Goal: Information Seeking & Learning: Learn about a topic

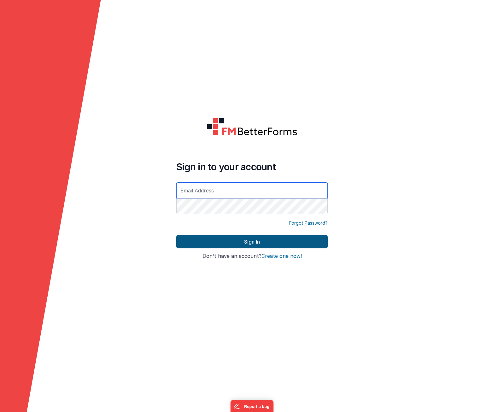
type input "[PERSON_NAME][EMAIL_ADDRESS][DOMAIN_NAME]"
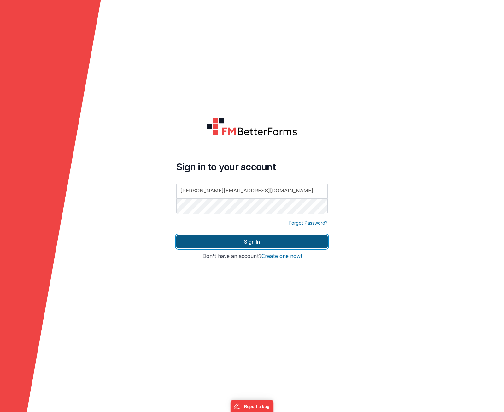
click at [241, 248] on button "Sign In" at bounding box center [252, 241] width 152 height 13
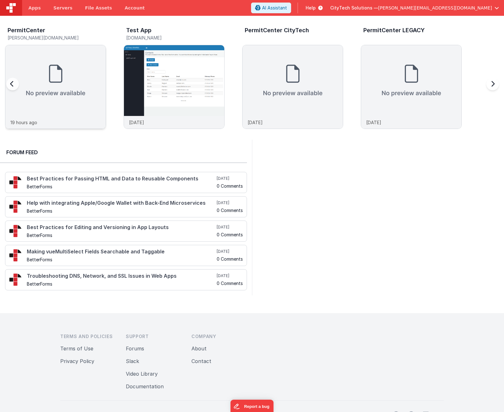
click at [78, 89] on img at bounding box center [55, 80] width 100 height 71
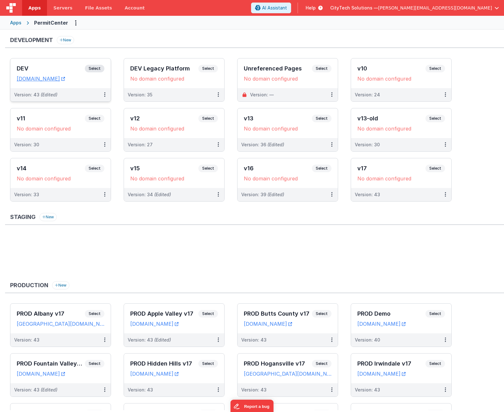
click at [98, 68] on span "Select" at bounding box center [95, 69] width 20 height 8
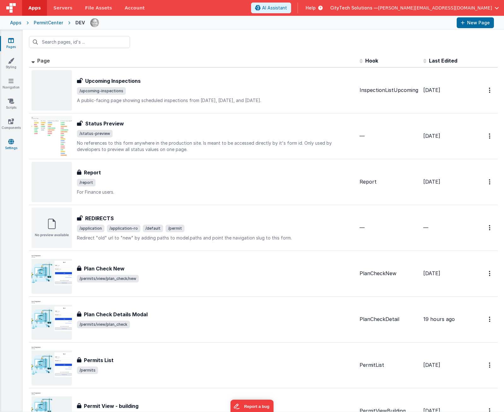
click at [10, 145] on link "Settings" at bounding box center [11, 144] width 23 height 13
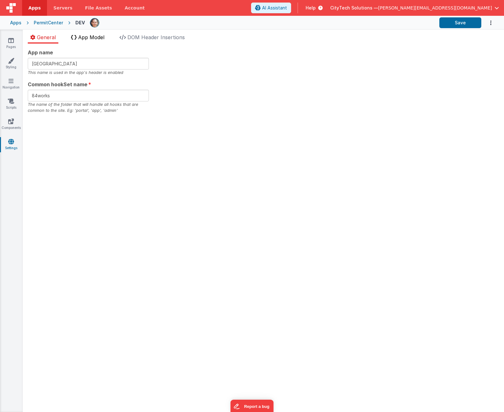
click at [93, 37] on span "App Model" at bounding box center [91, 37] width 26 height 6
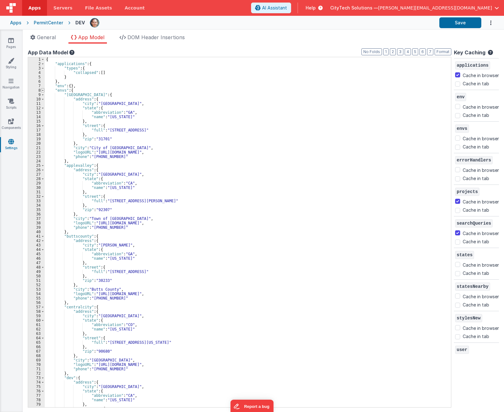
click at [43, 90] on span at bounding box center [42, 90] width 3 height 4
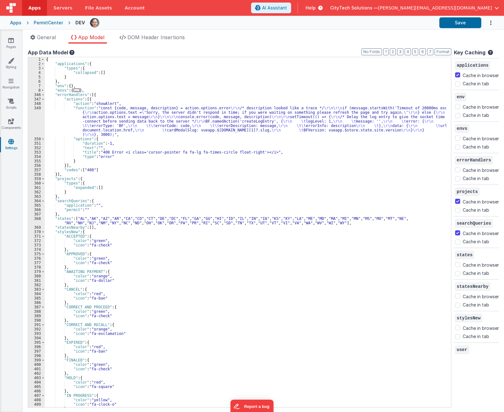
click at [114, 117] on div "{ "applications" : { "types" : { "collapsed" : [ ] } } , "env" : { } , "envs" :…" at bounding box center [246, 236] width 402 height 359
click at [152, 115] on div "{ "applications" : { "types" : { "collapsed" : [ ] } } , "env" : { } , "envs" :…" at bounding box center [246, 236] width 402 height 359
click at [125, 104] on div "{ "applications" : { "types" : { "collapsed" : [ ] } } , "env" : { } , "envs" :…" at bounding box center [246, 236] width 402 height 359
click at [127, 98] on div "{ "applications" : { "types" : { "collapsed" : [ ] } } , "env" : { } , "envs" :…" at bounding box center [246, 236] width 402 height 359
click at [316, 8] on span "Help" at bounding box center [311, 8] width 10 height 6
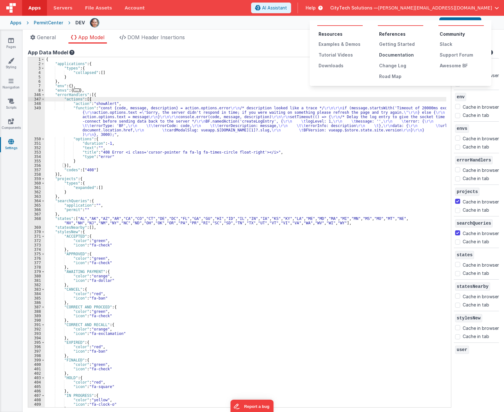
click at [397, 55] on div "Documentation" at bounding box center [401, 55] width 44 height 6
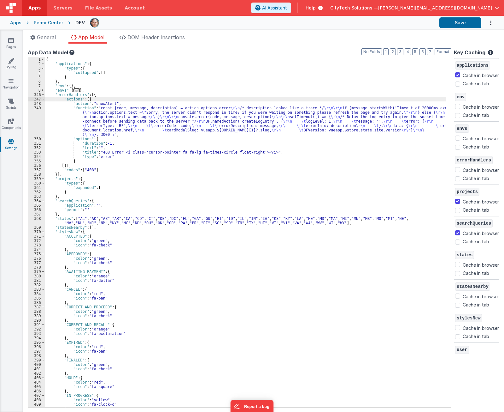
click at [323, 7] on icon at bounding box center [319, 8] width 7 height 6
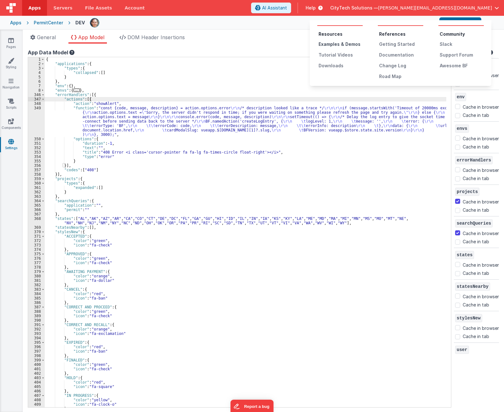
click at [337, 45] on div "Examples & Demos" at bounding box center [341, 44] width 44 height 6
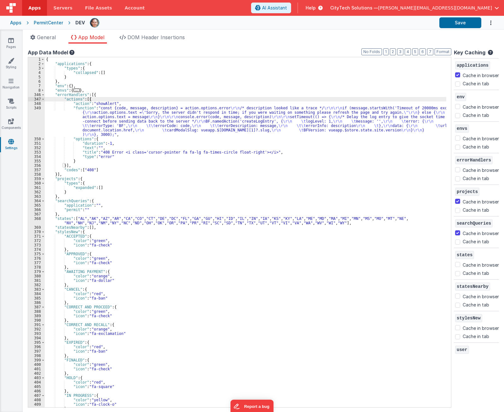
click at [140, 100] on div "{ "applications" : { "types" : { "collapsed" : [ ] } } , "env" : { } , "envs" :…" at bounding box center [246, 236] width 402 height 359
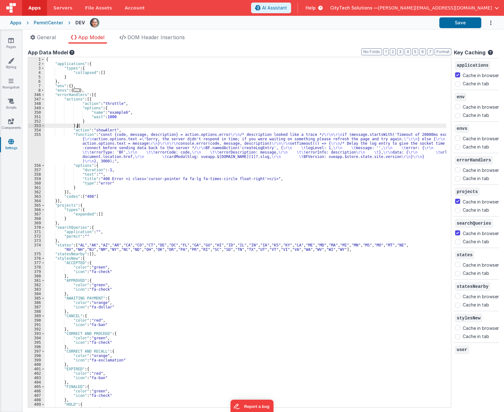
click at [130, 117] on div "{ "applications" : { "types" : { "collapsed" : [ ] } } , "env" : { } , "envs" :…" at bounding box center [246, 236] width 402 height 359
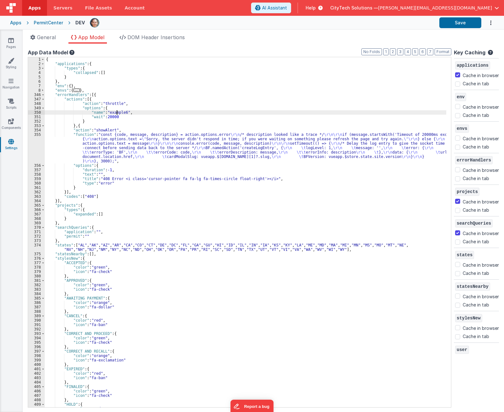
click at [118, 112] on div "{ "applications" : { "types" : { "collapsed" : [ ] } } , "env" : { } , "envs" :…" at bounding box center [246, 236] width 402 height 359
click at [143, 106] on div "{ "applications" : { "types" : { "collapsed" : [ ] } } , "env" : { } , "envs" :…" at bounding box center [246, 236] width 402 height 359
click at [137, 102] on div "{ "applications" : { "types" : { "collapsed" : [ ] } } , "env" : { } , "envs" :…" at bounding box center [246, 236] width 402 height 359
click at [127, 107] on div "{ "applications" : { "types" : { "collapsed" : [ ] } } , "env" : { } , "envs" :…" at bounding box center [246, 236] width 402 height 359
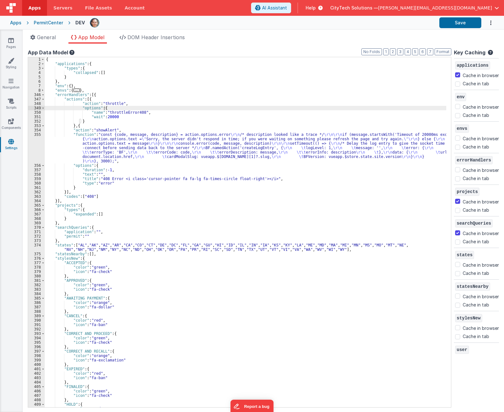
click at [238, 109] on div "{ "applications" : { "types" : { "collapsed" : [ ] } } , "env" : { } , "envs" :…" at bounding box center [246, 236] width 402 height 359
click at [229, 118] on div "{ "applications" : { "types" : { "collapsed" : [ ] } } , "env" : { } , "envs" :…" at bounding box center [246, 236] width 402 height 359
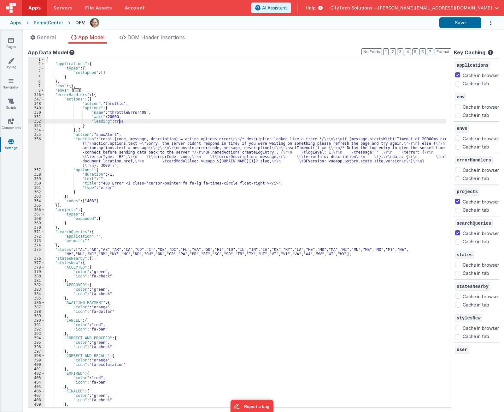
click at [148, 119] on div "{ "applications" : { "types" : { "collapsed" : [ ] } } , "env" : { } , "envs" :…" at bounding box center [246, 236] width 402 height 359
click at [147, 115] on div "{ "applications" : { "types" : { "collapsed" : [ ] } } , "env" : { } , "envs" :…" at bounding box center [246, 236] width 402 height 359
click at [134, 98] on div "{ "applications" : { "types" : { "collapsed" : [ ] } } , "env" : { } , "envs" :…" at bounding box center [246, 236] width 402 height 359
click at [87, 130] on div "{ "applications" : { "types" : { "collapsed" : [ ] } } , "env" : { } , "envs" :…" at bounding box center [246, 236] width 402 height 359
click at [110, 134] on div "{ "applications" : { "types" : { "collapsed" : [ ] } } , "env" : { } , "envs" :…" at bounding box center [246, 236] width 402 height 359
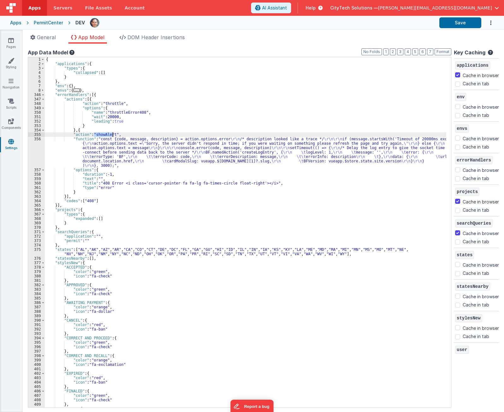
click at [110, 134] on div "{ "applications" : { "types" : { "collapsed" : [ ] } } , "env" : { } , "envs" :…" at bounding box center [246, 236] width 402 height 359
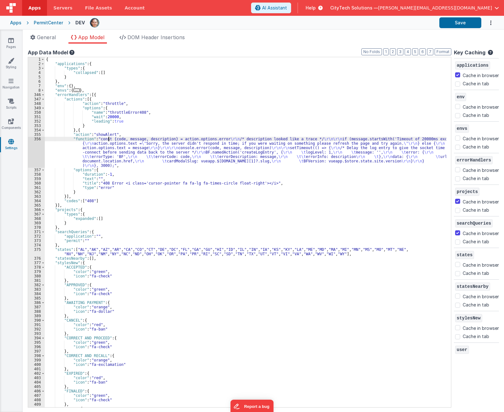
click at [108, 138] on div "{ "applications" : { "types" : { "collapsed" : [ ] } } , "env" : { } , "envs" :…" at bounding box center [246, 236] width 402 height 359
click at [112, 158] on div "{ "applications" : { "types" : { "collapsed" : [ ] } } , "env" : { } , "envs" :…" at bounding box center [246, 236] width 402 height 359
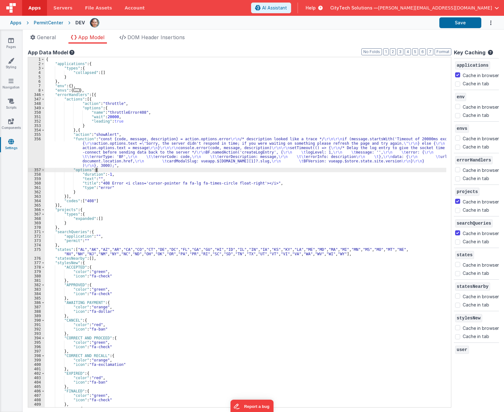
click at [113, 171] on div "{ "applications" : { "types" : { "collapsed" : [ ] } } , "env" : { } , "envs" :…" at bounding box center [246, 236] width 402 height 359
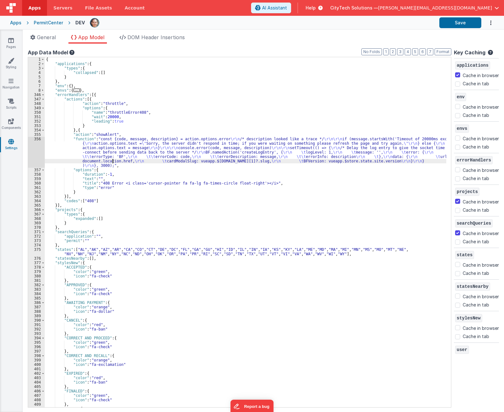
click at [113, 160] on div "{ "applications" : { "types" : { "collapsed" : [ ] } } , "env" : { } , "envs" :…" at bounding box center [246, 236] width 402 height 359
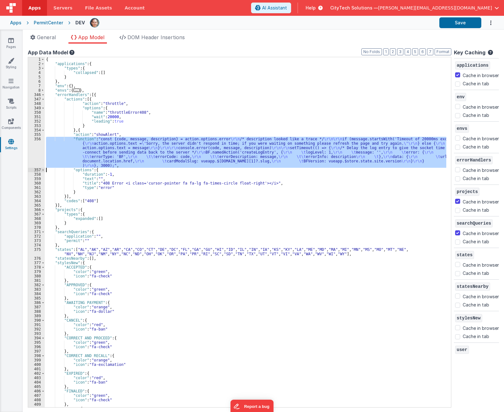
click at [31, 155] on div "356" at bounding box center [36, 152] width 17 height 31
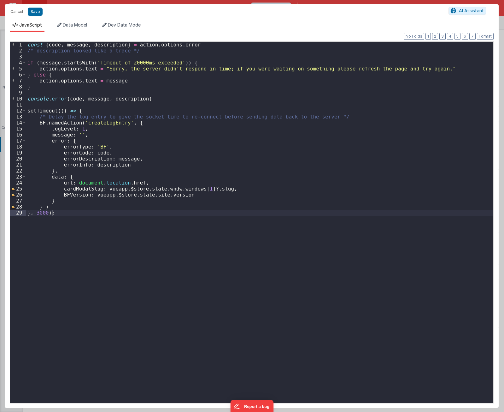
click at [92, 110] on div "const { code , message , description } = action . options . error /* descriptio…" at bounding box center [259, 228] width 467 height 372
click at [70, 122] on div "const { code , message , description } = action . options . error /* descriptio…" at bounding box center [259, 228] width 467 height 372
click at [90, 122] on div "const { code , message , description } = action . options . error /* descriptio…" at bounding box center [259, 228] width 467 height 372
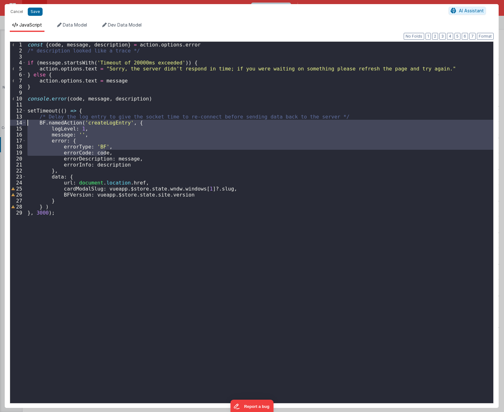
drag, startPoint x: 109, startPoint y: 152, endPoint x: 16, endPoint y: 124, distance: 96.6
click at [16, 124] on div "1 2 3 4 5 6 7 8 9 10 11 12 13 14 15 16 17 18 19 20 21 22 23 24 25 26 27 28 29 c…" at bounding box center [252, 222] width 484 height 362
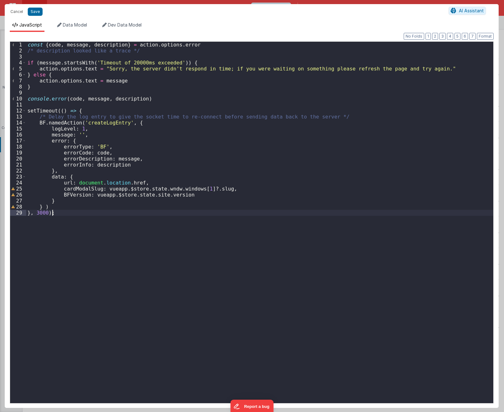
click at [138, 220] on div "const { code , message , description } = action . options . error /* descriptio…" at bounding box center [259, 228] width 467 height 372
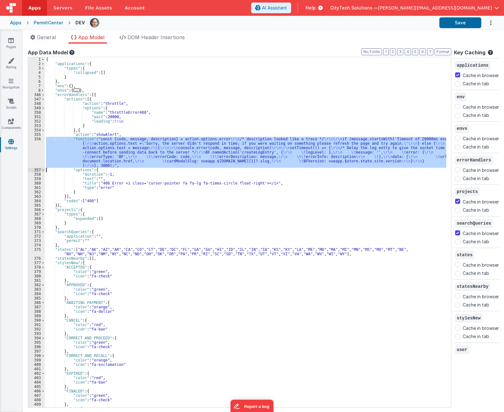
click at [242, 140] on div "{ "applications" : { "types" : { "collapsed" : [ ] } } , "env" : { } , "envs" :…" at bounding box center [246, 232] width 402 height 350
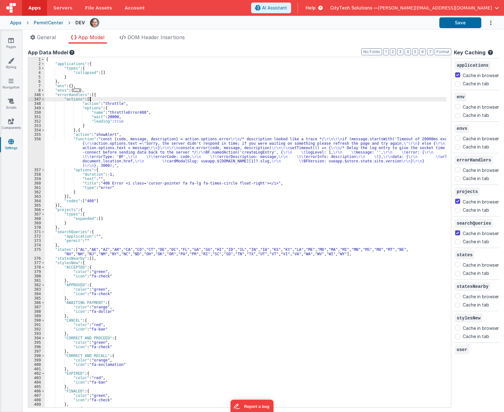
click at [105, 99] on div "{ "applications" : { "types" : { "collapsed" : [ ] } } , "env" : { } , "envs" :…" at bounding box center [246, 236] width 402 height 359
click at [113, 103] on div "{ "applications" : { "types" : { "collapsed" : [ ] } } , "env" : { } , "envs" :…" at bounding box center [246, 236] width 402 height 359
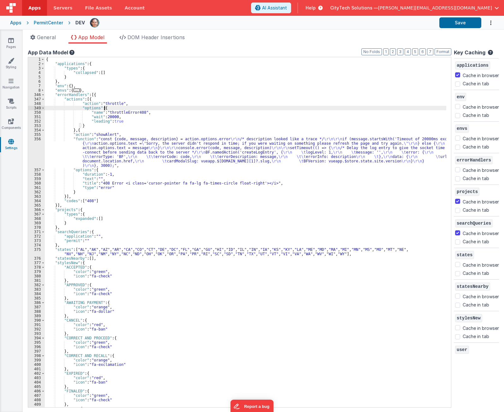
click at [113, 107] on div "{ "applications" : { "types" : { "collapsed" : [ ] } } , "env" : { } , "envs" :…" at bounding box center [246, 236] width 402 height 359
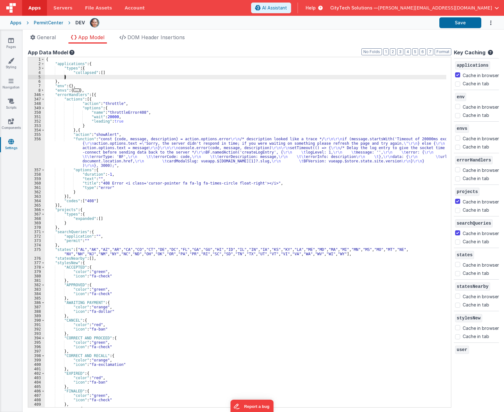
click at [101, 75] on div "{ "applications" : { "types" : { "collapsed" : [ ] } } , "env" : { } , "envs" :…" at bounding box center [246, 236] width 402 height 359
click at [316, 7] on span "Help" at bounding box center [311, 8] width 10 height 6
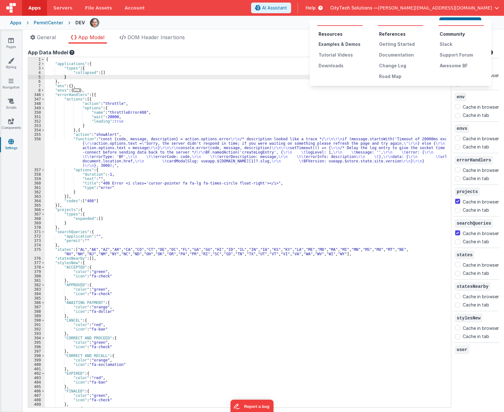
click at [354, 42] on div "Examples & Demos" at bounding box center [341, 44] width 44 height 6
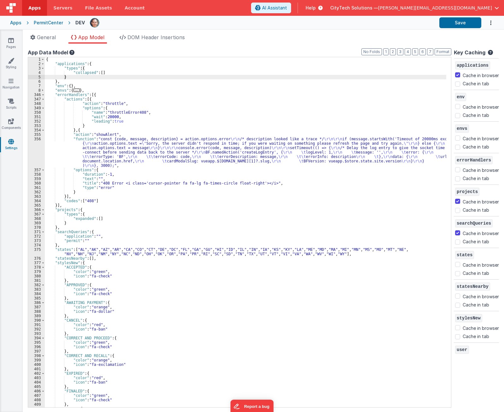
click at [104, 95] on div "{ "applications" : { "types" : { "collapsed" : [ ] } } , "env" : { } , "envs" :…" at bounding box center [246, 236] width 402 height 359
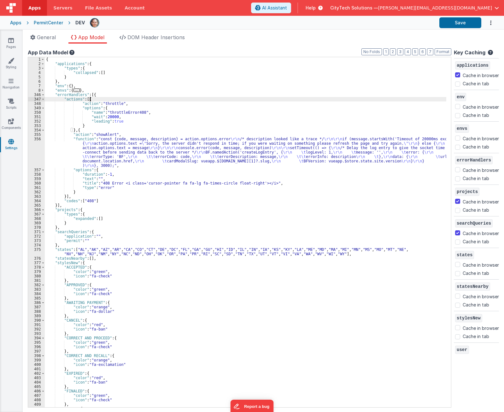
click at [102, 99] on div "{ "applications" : { "types" : { "collapsed" : [ ] } } , "env" : { } , "envs" :…" at bounding box center [246, 236] width 402 height 359
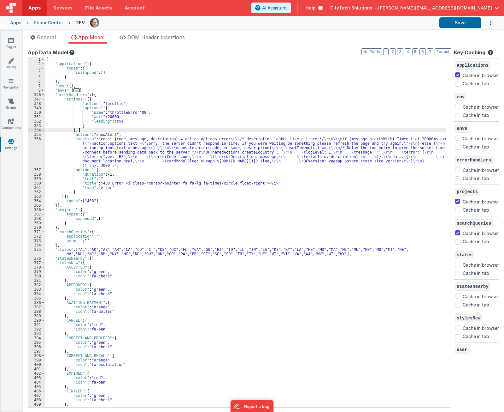
click at [93, 130] on div "{ "applications" : { "types" : { "collapsed" : [ ] } } , "env" : { } , "envs" :…" at bounding box center [246, 236] width 402 height 359
click at [74, 99] on div "{ "applications" : { "types" : { "collapsed" : [ ] } } , "env" : { } , "envs" :…" at bounding box center [246, 236] width 402 height 359
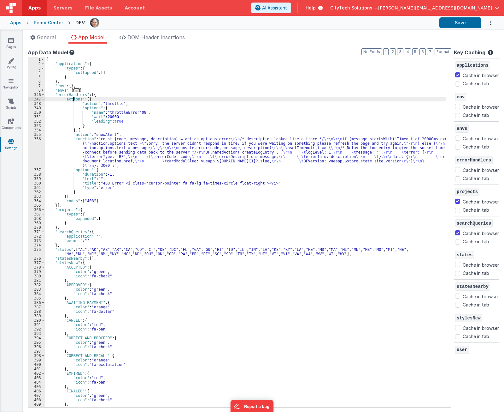
click at [74, 99] on div "{ "applications" : { "types" : { "collapsed" : [ ] } } , "env" : { } , "envs" :…" at bounding box center [246, 236] width 402 height 359
click at [102, 93] on div "{ "applications" : { "types" : { "collapsed" : [ ] } } , "env" : { } , "envs" :…" at bounding box center [246, 236] width 402 height 359
click at [76, 100] on div "{ "applications" : { "types" : { "collapsed" : [ ] } } , "env" : { } , "envs" :…" at bounding box center [246, 236] width 402 height 359
click at [106, 95] on div "{ "applications" : { "types" : { "collapsed" : [ ] } } , "env" : { } , "envs" :…" at bounding box center [246, 236] width 402 height 359
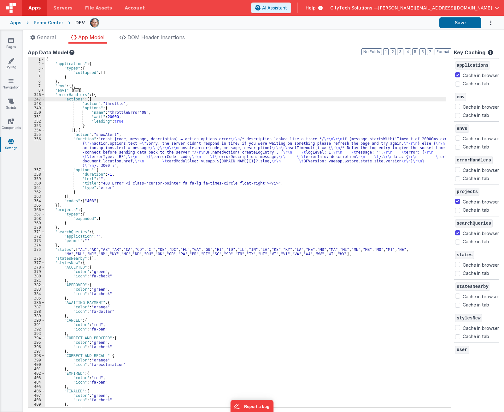
click at [102, 100] on div "{ "applications" : { "types" : { "collapsed" : [ ] } } , "env" : { } , "envs" :…" at bounding box center [246, 236] width 402 height 359
click at [86, 130] on div "{ "applications" : { "types" : { "collapsed" : [ ] } } , "env" : { } , "envs" :…" at bounding box center [246, 236] width 402 height 359
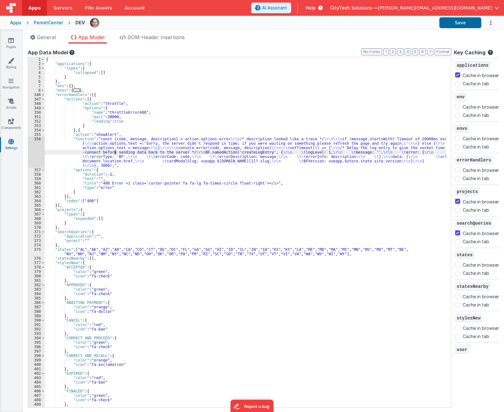
click at [115, 151] on div "{ "applications" : { "types" : { "collapsed" : [ ] } } , "env" : { } , "envs" :…" at bounding box center [246, 236] width 402 height 359
click at [135, 120] on div "{ "applications" : { "types" : { "collapsed" : [ ] } } , "env" : { } , "envs" :…" at bounding box center [246, 236] width 402 height 359
click at [118, 168] on div "{ "applications" : { "types" : { "collapsed" : [ ] } } , "env" : { } , "envs" :…" at bounding box center [246, 236] width 402 height 359
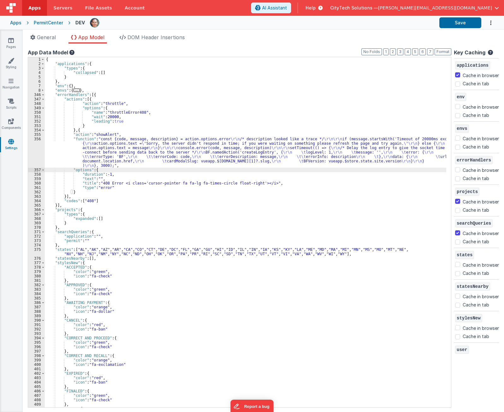
click at [84, 169] on div "{ "applications" : { "types" : { "collapsed" : [ ] } } , "env" : { } , "envs" :…" at bounding box center [246, 236] width 402 height 359
click at [90, 174] on div "{ "applications" : { "types" : { "collapsed" : [ ] } } , "env" : { } , "envs" :…" at bounding box center [246, 236] width 402 height 359
click at [122, 169] on div "{ "applications" : { "types" : { "collapsed" : [ ] } } , "env" : { } , "envs" :…" at bounding box center [246, 236] width 402 height 359
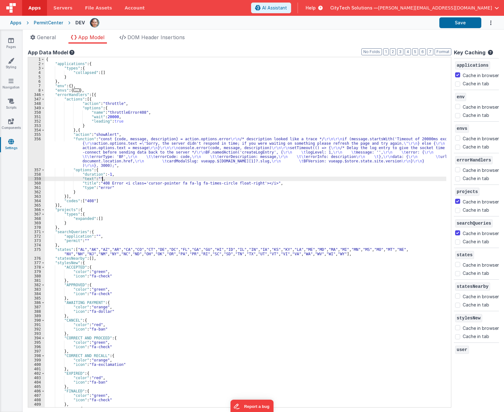
drag, startPoint x: 114, startPoint y: 176, endPoint x: 122, endPoint y: 178, distance: 8.0
click at [114, 177] on div "{ "applications" : { "types" : { "collapsed" : [ ] } } , "env" : { } , "envs" :…" at bounding box center [246, 236] width 402 height 359
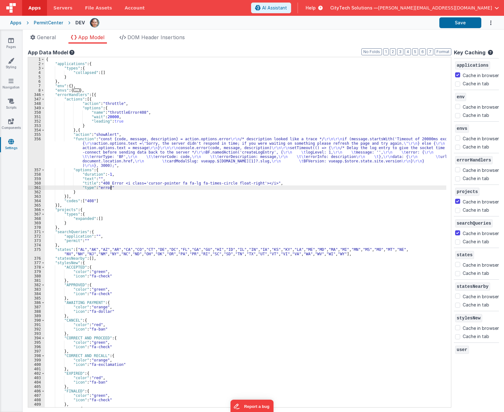
drag, startPoint x: 124, startPoint y: 188, endPoint x: 116, endPoint y: 192, distance: 9.6
click at [124, 188] on div "{ "applications" : { "types" : { "collapsed" : [ ] } } , "env" : { } , "envs" :…" at bounding box center [246, 236] width 402 height 359
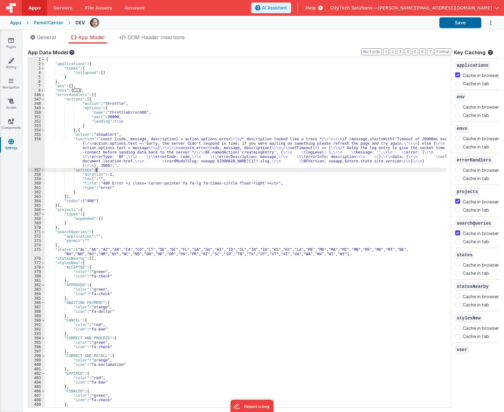
click at [113, 171] on div "{ "applications" : { "types" : { "collapsed" : [ ] } } , "env" : { } , "envs" :…" at bounding box center [246, 236] width 402 height 359
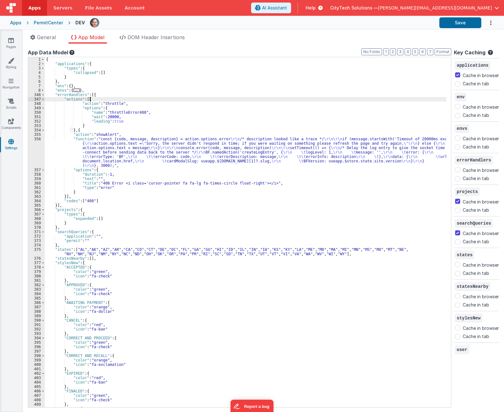
click at [114, 98] on div "{ "applications" : { "types" : { "collapsed" : [ ] } } , "env" : { } , "envs" :…" at bounding box center [246, 236] width 402 height 359
click at [115, 96] on div "{ "applications" : { "types" : { "collapsed" : [ ] } } , "env" : { } , "envs" :…" at bounding box center [246, 236] width 402 height 359
click at [113, 101] on div "{ "applications" : { "types" : { "collapsed" : [ ] } } , "env" : { } , "envs" :…" at bounding box center [246, 236] width 402 height 359
click at [97, 98] on div "{ "applications" : { "types" : { "collapsed" : [ ] } } , "env" : { } , "envs" :…" at bounding box center [246, 236] width 402 height 359
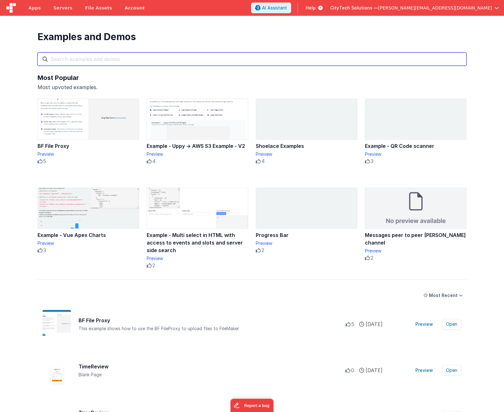
click at [98, 58] on input "text" at bounding box center [252, 58] width 429 height 13
paste input "throttle"
type input "throttle"
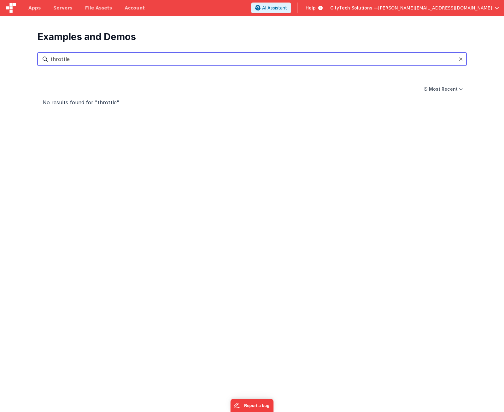
drag, startPoint x: 98, startPoint y: 58, endPoint x: 14, endPoint y: 44, distance: 85.7
click at [14, 44] on section "Examples and Demos All Files Getting Started Examples Demos My Favourites throt…" at bounding box center [252, 222] width 504 height 412
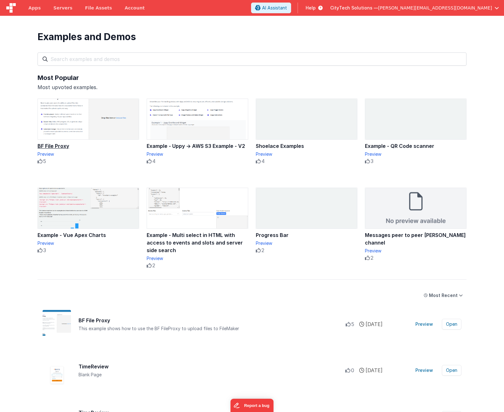
click at [50, 147] on div "BF File Proxy" at bounding box center [89, 146] width 102 height 8
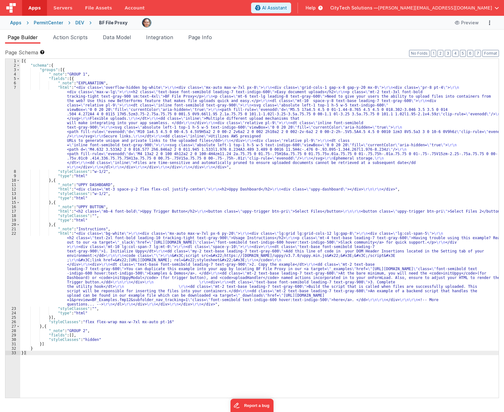
click at [110, 89] on div "[{ "schema" : { "groups" : [{ "_note" : "GROUP 1" , "fields" : [{ "_note" : "EX…" at bounding box center [259, 233] width 479 height 348
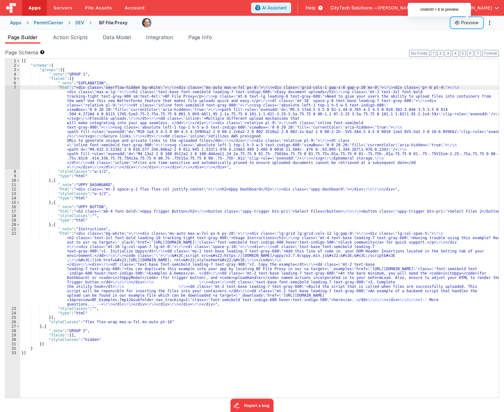
click at [475, 20] on button "Preview" at bounding box center [467, 23] width 32 height 10
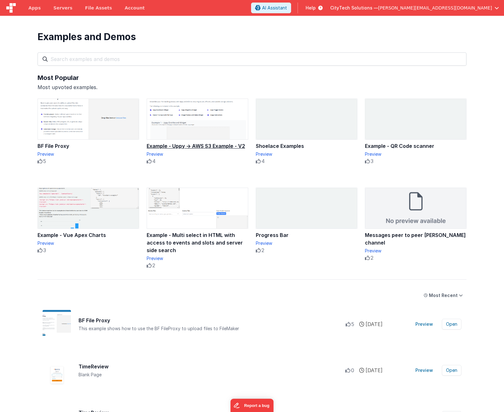
click at [195, 144] on div "Example - Uppy → AWS S3 Example - V2" at bounding box center [198, 146] width 102 height 8
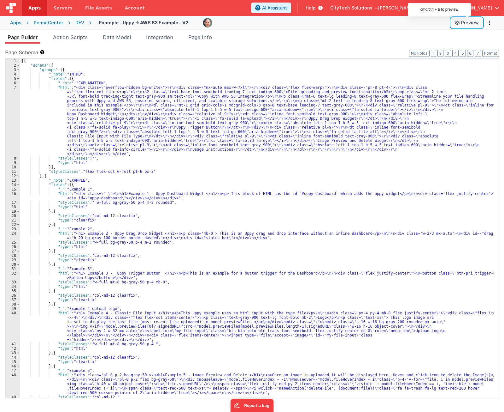
click at [466, 23] on button "Preview" at bounding box center [467, 23] width 32 height 10
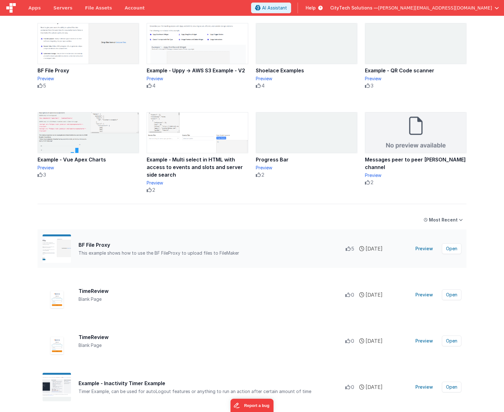
scroll to position [126, 0]
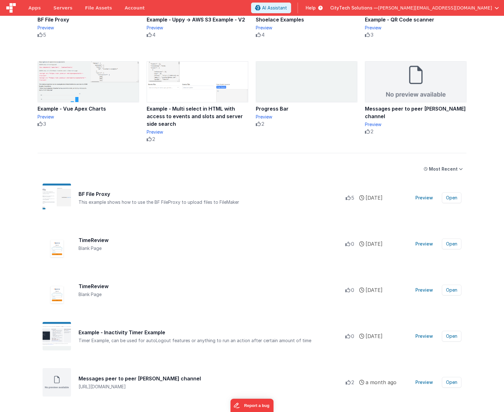
drag, startPoint x: 487, startPoint y: 160, endPoint x: 482, endPoint y: 211, distance: 51.1
click at [451, 171] on div "Most Recent" at bounding box center [443, 169] width 29 height 6
click at [477, 148] on section "Examples and Demos All Files Getting Started Examples Demos My Favourites Most …" at bounding box center [252, 222] width 504 height 412
drag, startPoint x: 488, startPoint y: 187, endPoint x: 455, endPoint y: 148, distance: 50.8
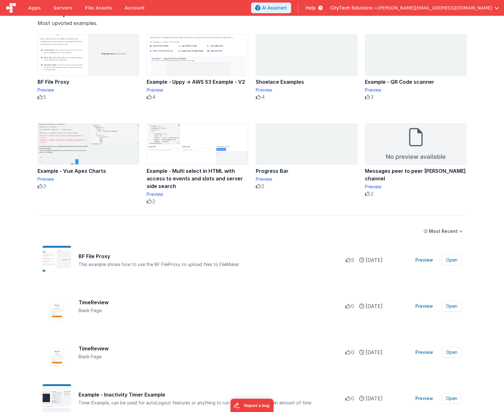
scroll to position [0, 0]
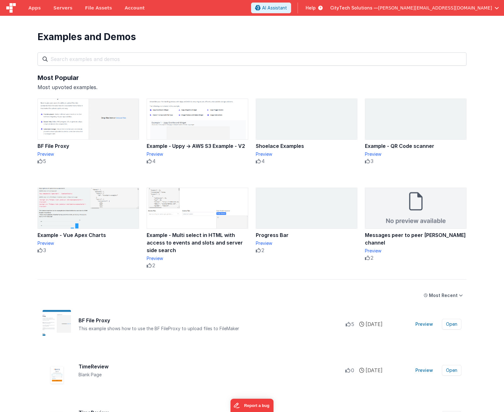
click at [158, 79] on div "Most Popular" at bounding box center [252, 77] width 429 height 9
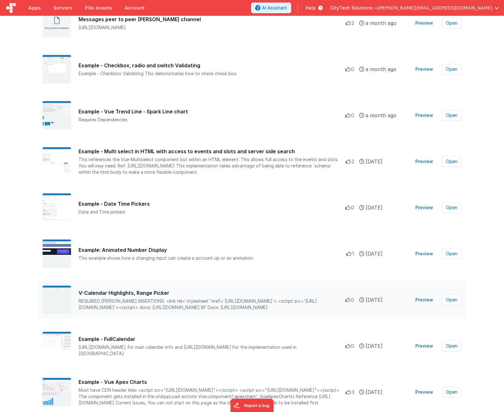
scroll to position [821, 0]
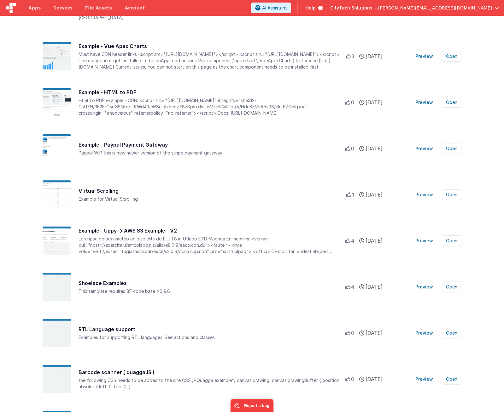
click at [493, 362] on section "Examples and Demos All Files Getting Started Examples Demos My Favourites Most …" at bounding box center [252, 222] width 504 height 412
click at [489, 356] on section "Examples and Demos All Files Getting Started Examples Demos My Favourites Most …" at bounding box center [252, 222] width 504 height 412
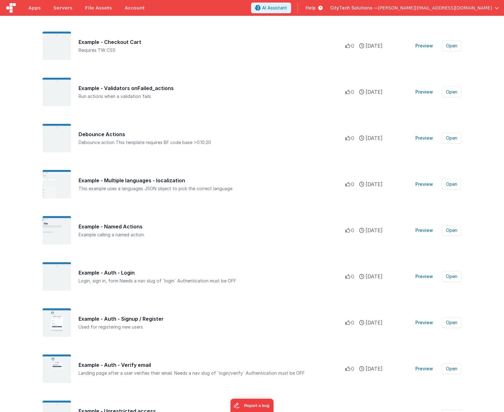
scroll to position [7335, 0]
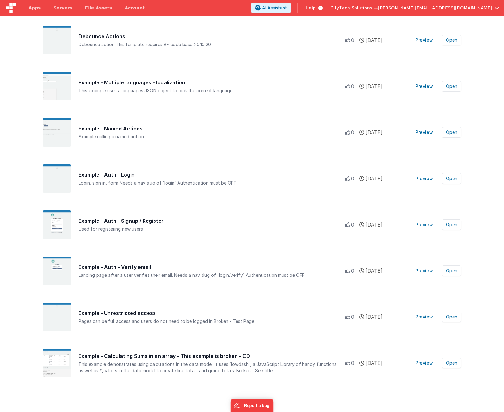
drag, startPoint x: 221, startPoint y: 113, endPoint x: 211, endPoint y: 399, distance: 286.5
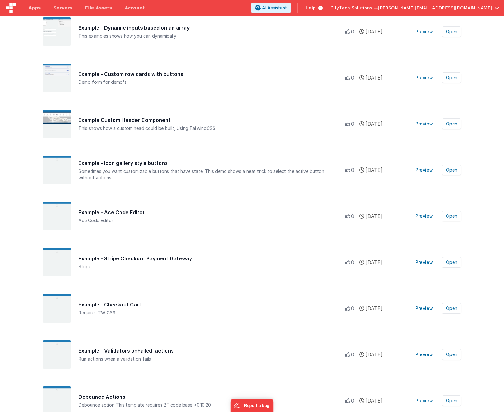
scroll to position [0, 0]
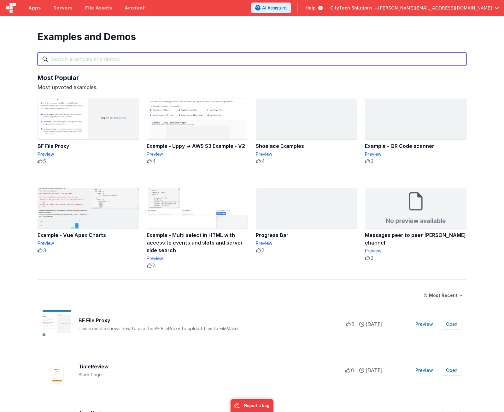
click at [163, 59] on input "text" at bounding box center [252, 58] width 429 height 13
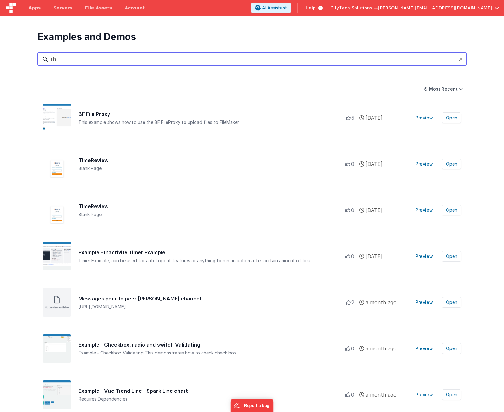
type input "t"
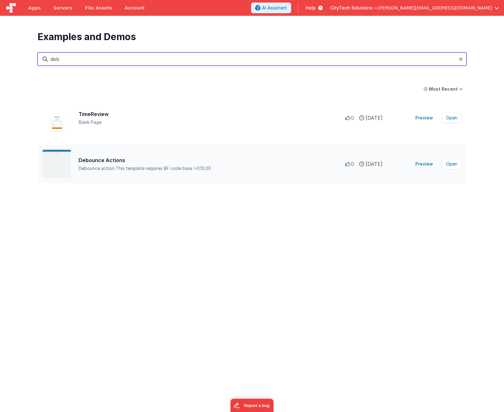
type input "deb"
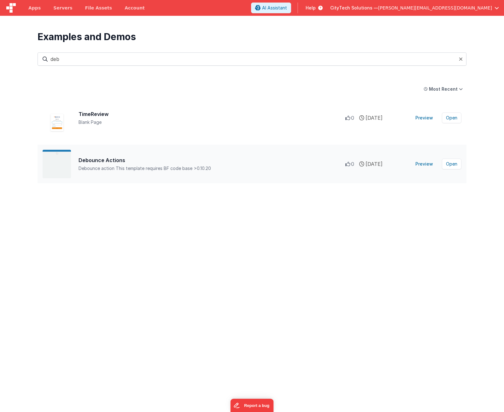
click at [109, 159] on div "Debounce Actions" at bounding box center [212, 160] width 267 height 8
click at [58, 164] on img at bounding box center [57, 164] width 28 height 28
click at [451, 164] on button "Open" at bounding box center [452, 163] width 20 height 11
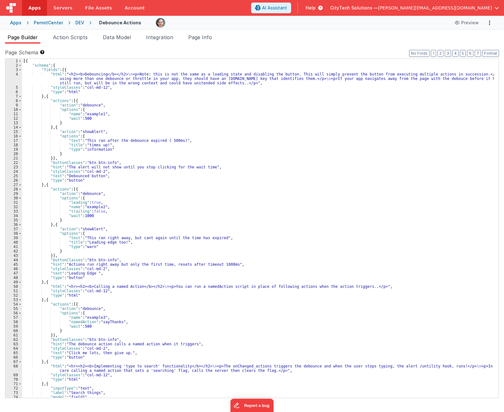
click at [116, 73] on div "[{ "schema" : { "fields" : [{ "html" : "<h2><b>Debouncing</b></h2> \n <p>Note: …" at bounding box center [258, 233] width 472 height 348
click at [466, 25] on button "Preview" at bounding box center [467, 23] width 32 height 10
click at [89, 193] on div "[{ "schema" : { "fields" : [{ "html" : "<h2><b>Debouncing</b></h2> \n <p>Note: …" at bounding box center [258, 233] width 472 height 348
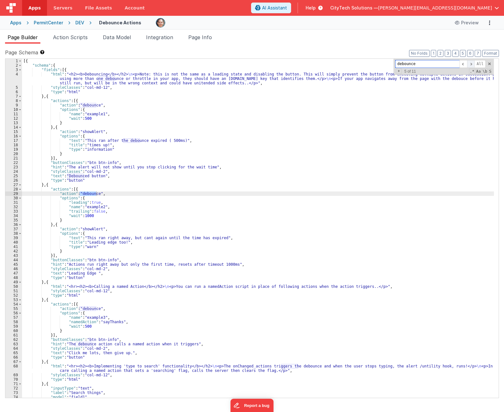
click at [472, 64] on span at bounding box center [471, 64] width 8 height 8
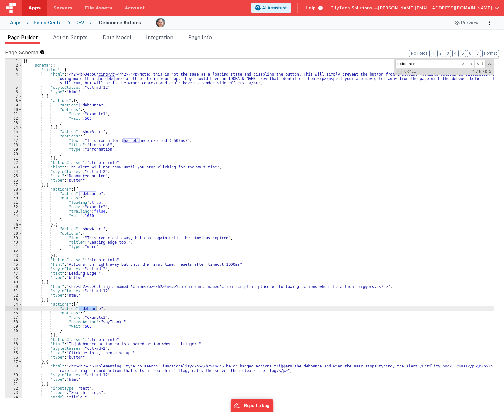
click at [122, 198] on div "[{ "schema" : { "fields" : [{ "html" : "<h2><b>Debouncing</b></h2> \n <p>Note: …" at bounding box center [258, 233] width 472 height 348
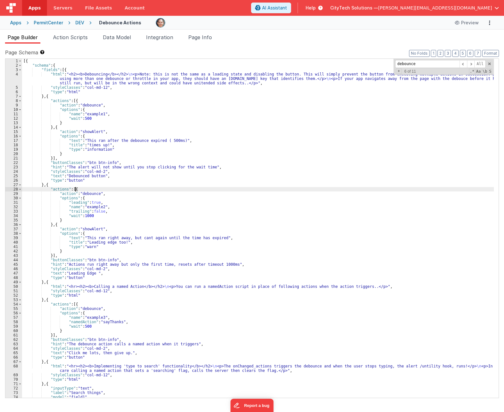
click at [127, 190] on div "[{ "schema" : { "fields" : [{ "html" : "<h2><b>Debouncing</b></h2> \n <p>Note: …" at bounding box center [258, 233] width 472 height 348
click at [107, 198] on div "[{ "schema" : { "fields" : [{ "html" : "<h2><b>Debouncing</b></h2> \n <p>Note: …" at bounding box center [258, 233] width 472 height 348
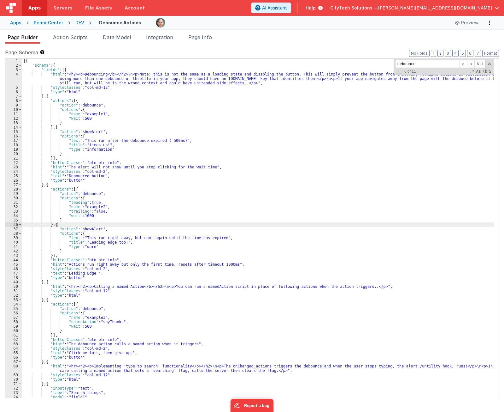
click at [113, 226] on div "[{ "schema" : { "fields" : [{ "html" : "<h2><b>Debouncing</b></h2> \n <p>Note: …" at bounding box center [258, 233] width 472 height 348
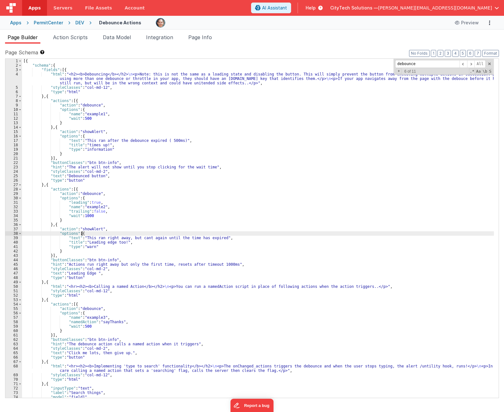
click at [112, 231] on div "[{ "schema" : { "fields" : [{ "html" : "<h2><b>Debouncing</b></h2> \n <p>Note: …" at bounding box center [258, 233] width 472 height 348
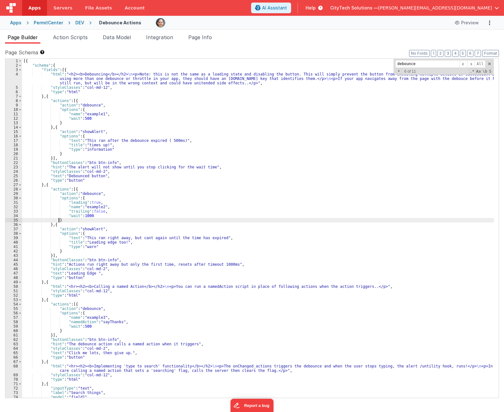
click at [111, 218] on div "[{ "schema" : { "fields" : [{ "html" : "<h2><b>Debouncing</b></h2> \n <p>Note: …" at bounding box center [258, 233] width 472 height 348
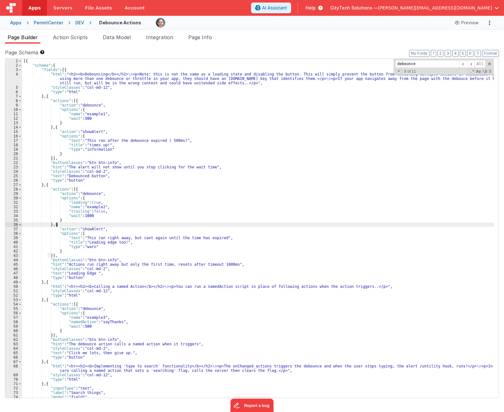
click at [110, 223] on div "[{ "schema" : { "fields" : [{ "html" : "<h2><b>Debouncing</b></h2> \n <p>Note: …" at bounding box center [258, 233] width 472 height 348
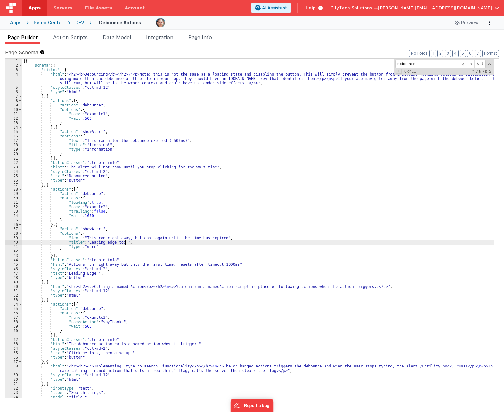
click at [193, 241] on div "[{ "schema" : { "fields" : [{ "html" : "<h2><b>Debouncing</b></h2> \n <p>Note: …" at bounding box center [258, 233] width 472 height 348
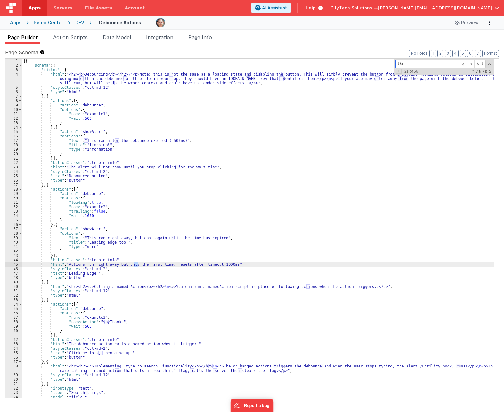
scroll to position [342, 0]
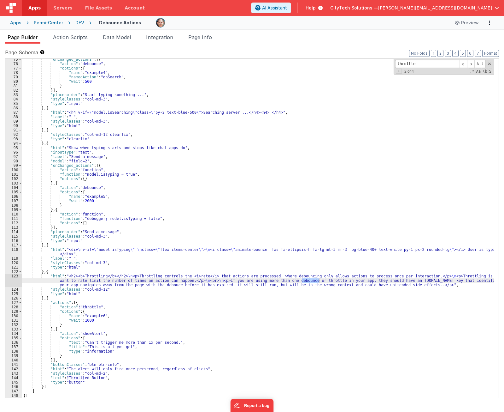
click at [252, 145] on div ""onChanged_actions" : [{ "action" : "debounce" , "options" : { "name" : "exampl…" at bounding box center [258, 231] width 472 height 348
type input "throttle"
drag, startPoint x: 464, startPoint y: 146, endPoint x: 136, endPoint y: 230, distance: 338.7
click at [136, 230] on div ""onChanged_actions" : [{ "action" : "debounce" , "options" : { "name" : "exampl…" at bounding box center [258, 231] width 472 height 348
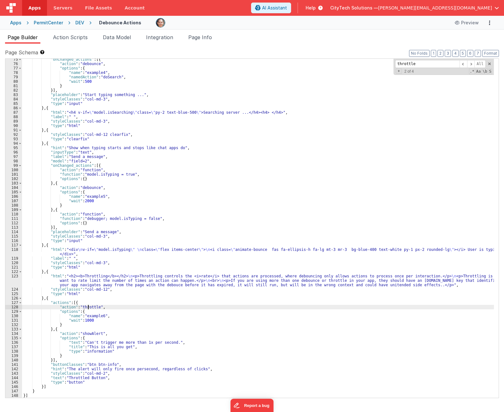
click at [88, 306] on div ""onChanged_actions" : [{ "action" : "debounce" , "options" : { "name" : "exampl…" at bounding box center [258, 231] width 472 height 348
click at [474, 65] on span at bounding box center [471, 64] width 8 height 8
click at [117, 301] on div ""onChanged_actions" : [{ "action" : "debounce" , "options" : { "name" : "exampl…" at bounding box center [258, 231] width 472 height 348
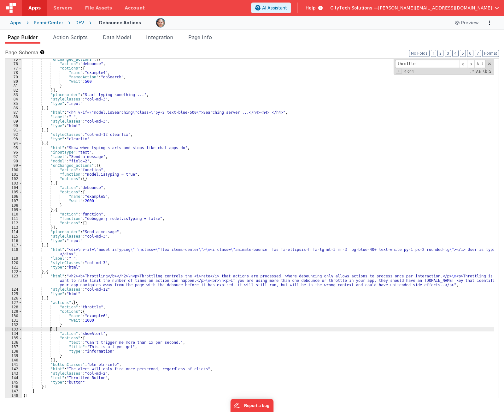
click at [50, 329] on div ""onChanged_actions" : [{ "action" : "debounce" , "options" : { "name" : "exampl…" at bounding box center [258, 231] width 472 height 348
drag, startPoint x: 55, startPoint y: 329, endPoint x: 64, endPoint y: 323, distance: 10.8
click at [55, 329] on div ""onChanged_actions" : [{ "action" : "debounce" , "options" : { "name" : "exampl…" at bounding box center [258, 231] width 472 height 348
click at [73, 303] on div ""onChanged_actions" : [{ "action" : "debounce" , "options" : { "name" : "exampl…" at bounding box center [258, 231] width 472 height 348
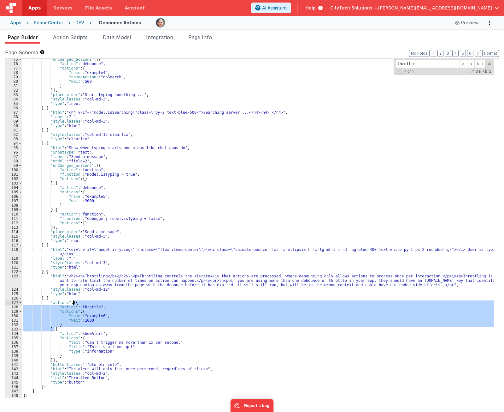
click at [203, 260] on div ""onChanged_actions" : [{ "action" : "debounce" , "options" : { "name" : "exampl…" at bounding box center [258, 231] width 472 height 348
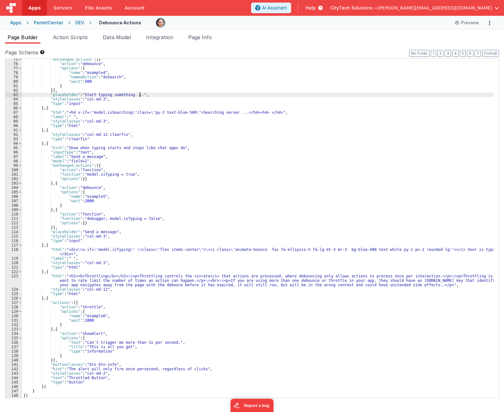
click at [155, 96] on div ""onChanged_actions" : [{ "action" : "debounce" , "options" : { "name" : "exampl…" at bounding box center [258, 231] width 472 height 348
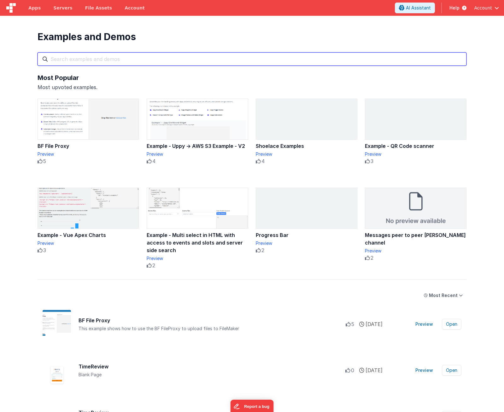
click at [105, 61] on input "text" at bounding box center [252, 58] width 429 height 13
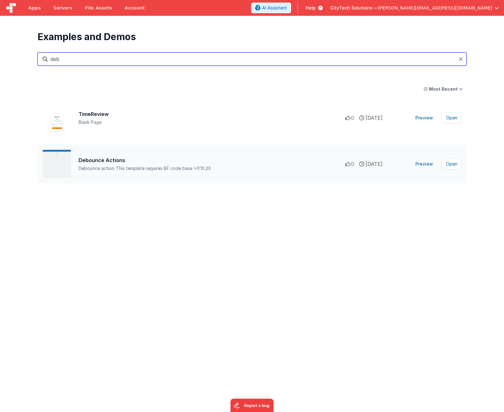
type input "deb"
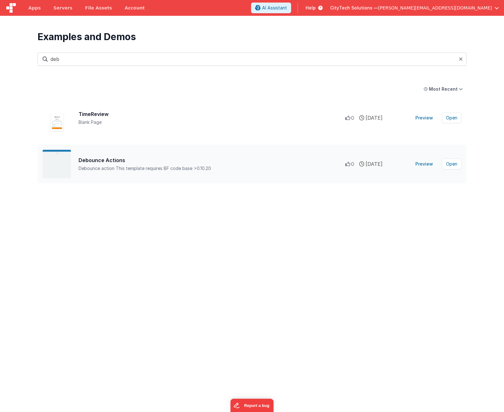
click at [108, 167] on div "Debounce actionThis template requires BF code base >0.10.20" at bounding box center [212, 168] width 267 height 6
click at [455, 164] on button "Open" at bounding box center [452, 163] width 20 height 11
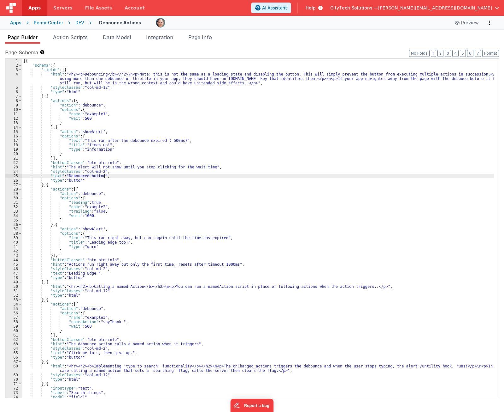
click at [240, 174] on div "[{ "schema" : { "fields" : [{ "html" : "<h2><b>Debouncing</b></h2> \n <p>Note: …" at bounding box center [258, 233] width 472 height 348
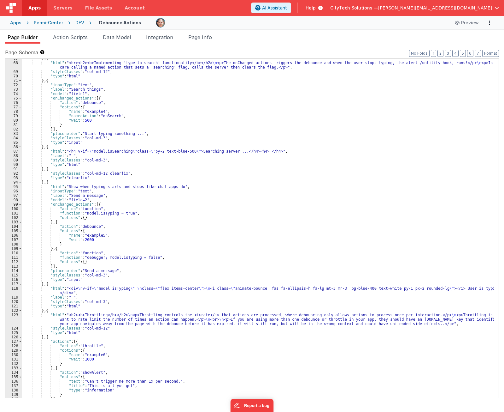
click at [189, 182] on div "} , { "html" : "<hr><h2><b>Implementing 'type to search' functionality</b></h2>…" at bounding box center [258, 230] width 472 height 348
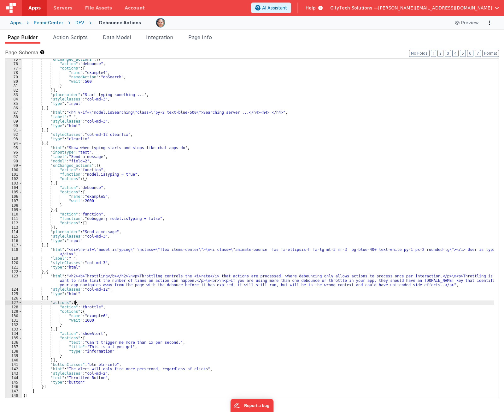
click at [104, 300] on div ""onChanged_actions" : [{ "action" : "debounce" , "options" : { "name" : "exampl…" at bounding box center [258, 231] width 472 height 348
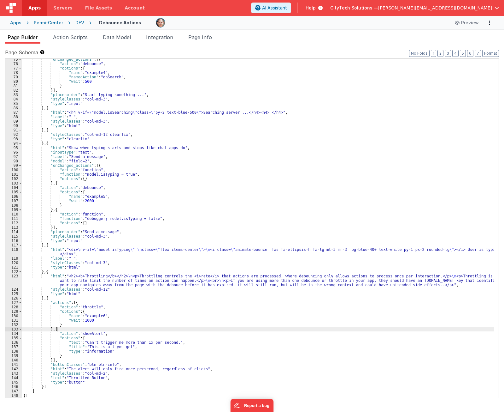
click at [93, 329] on div ""onChanged_actions" : [{ "action" : "debounce" , "options" : { "name" : "exampl…" at bounding box center [258, 231] width 472 height 348
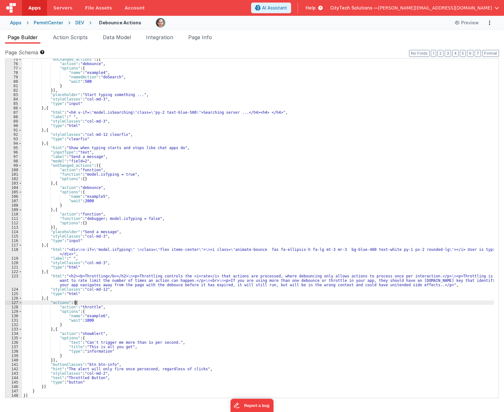
click at [92, 303] on div ""onChanged_actions" : [{ "action" : "debounce" , "options" : { "name" : "exampl…" at bounding box center [258, 231] width 472 height 348
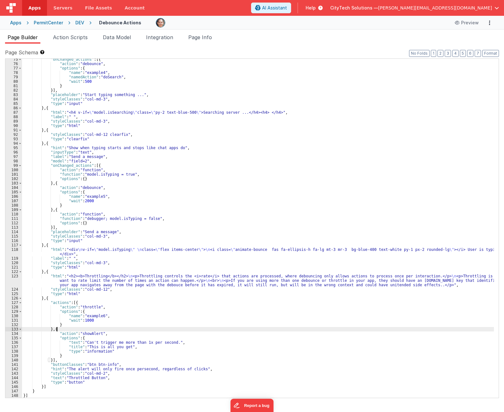
click at [79, 328] on div ""onChanged_actions" : [{ "action" : "debounce" , "options" : { "name" : "exampl…" at bounding box center [258, 231] width 472 height 348
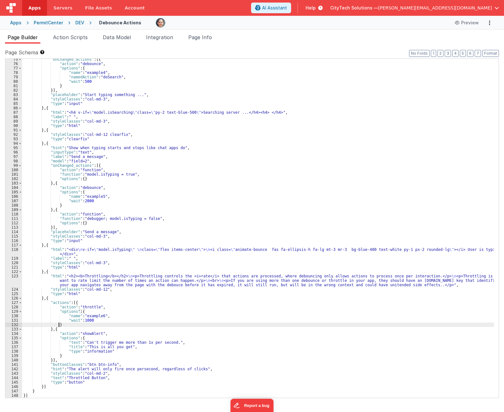
click at [79, 324] on div ""onChanged_actions" : [{ "action" : "debounce" , "options" : { "name" : "exampl…" at bounding box center [258, 231] width 472 height 348
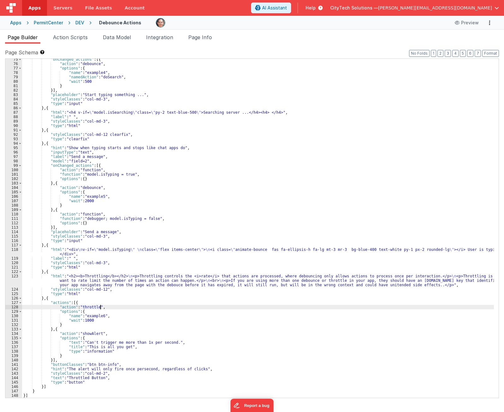
click at [140, 306] on div ""onChanged_actions" : [{ "action" : "debounce" , "options" : { "name" : "exampl…" at bounding box center [258, 231] width 472 height 348
click at [136, 303] on div ""onChanged_actions" : [{ "action" : "debounce" , "options" : { "name" : "exampl…" at bounding box center [258, 231] width 472 height 348
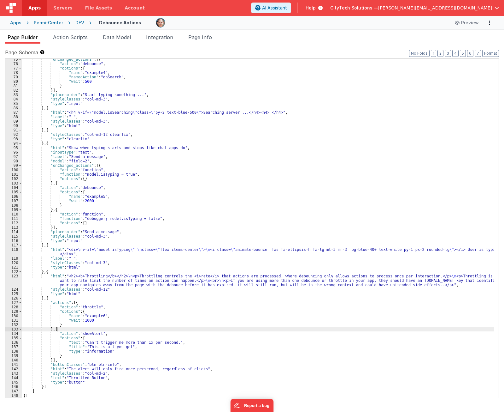
drag, startPoint x: 101, startPoint y: 329, endPoint x: 91, endPoint y: 301, distance: 29.6
click at [101, 329] on div ""onChanged_actions" : [{ "action" : "debounce" , "options" : { "name" : "exampl…" at bounding box center [258, 231] width 472 height 348
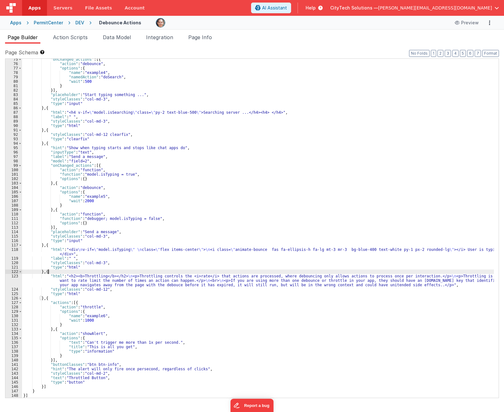
click at [81, 272] on div ""onChanged_actions" : [{ "action" : "debounce" , "options" : { "name" : "exampl…" at bounding box center [258, 231] width 472 height 348
click at [74, 296] on div ""onChanged_actions" : [{ "action" : "debounce" , "options" : { "name" : "exampl…" at bounding box center [258, 231] width 472 height 348
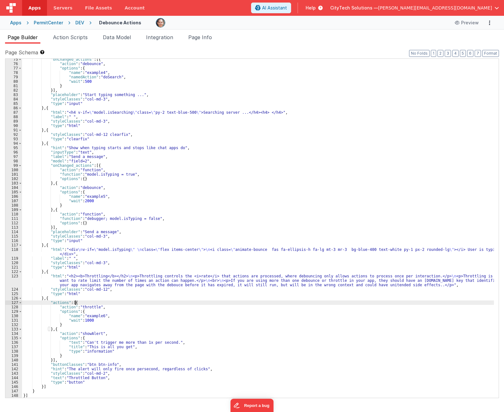
drag, startPoint x: 96, startPoint y: 301, endPoint x: 185, endPoint y: 200, distance: 134.9
click at [96, 301] on div ""onChanged_actions" : [{ "action" : "debounce" , "options" : { "name" : "exampl…" at bounding box center [258, 231] width 472 height 348
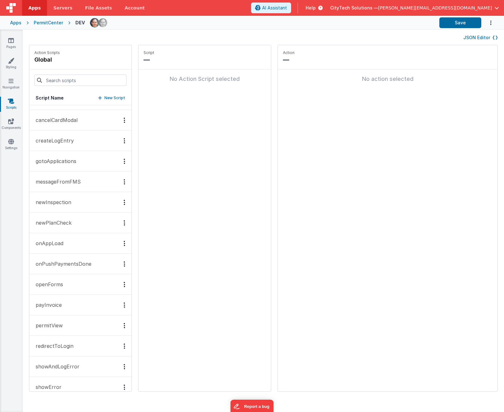
scroll to position [150, 0]
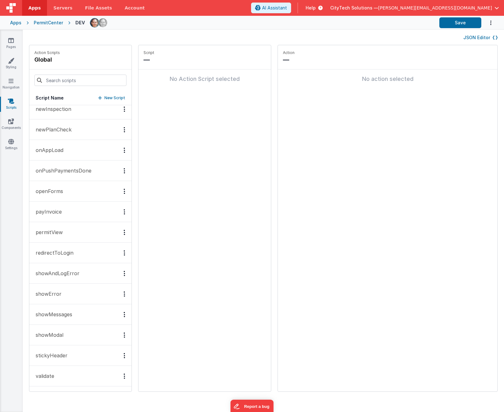
click at [68, 293] on button "showError" at bounding box center [80, 293] width 102 height 21
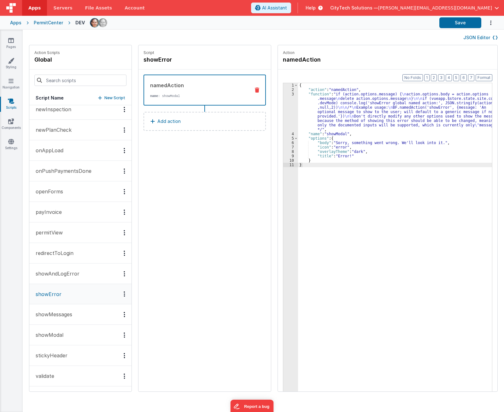
scroll to position [150, 0]
click at [346, 115] on div "{ "action" : "namedAction" , "function" : "if (action.options.message) { \n act…" at bounding box center [398, 251] width 200 height 336
click at [332, 134] on div "{ "action" : "namedAction" , "function" : "if (action.options.message) { \n act…" at bounding box center [398, 251] width 200 height 336
click at [341, 102] on div "{ "action" : "namedAction" , "function" : "if (action.options.message) { \n act…" at bounding box center [398, 251] width 200 height 336
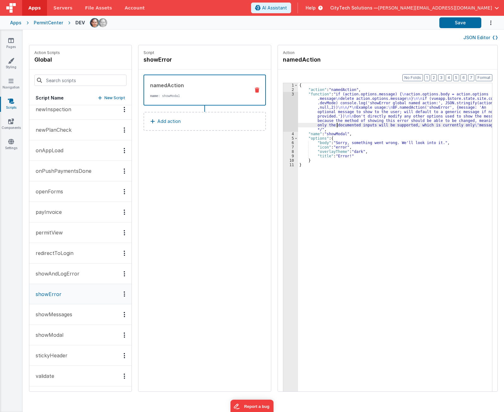
click at [330, 123] on div "{ "action" : "namedAction" , "function" : "if (action.options.message) { \n act…" at bounding box center [398, 251] width 200 height 336
click at [329, 133] on div "{ "action" : "namedAction" , "function" : "if (action.options.message) { \n act…" at bounding box center [398, 251] width 200 height 336
click at [337, 91] on div "{ "action" : "namedAction" , "function" : "if (action.options.message) { \n act…" at bounding box center [398, 251] width 200 height 336
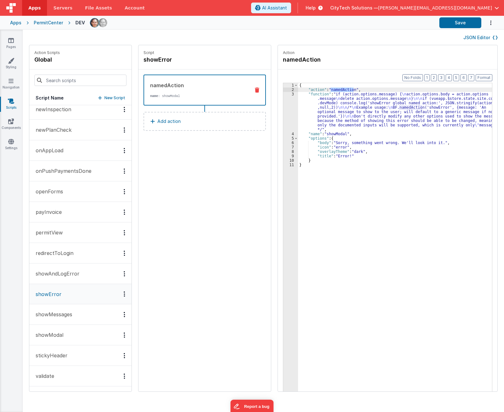
click at [336, 136] on div "{ "action" : "namedAction" , "function" : "if (action.options.message) { \n act…" at bounding box center [398, 251] width 200 height 336
click at [340, 138] on div "{ "action" : "namedAction" , "function" : "if (action.options.message) { \n act…" at bounding box center [398, 251] width 200 height 336
click at [76, 270] on p "showAndLogError" at bounding box center [56, 274] width 48 height 8
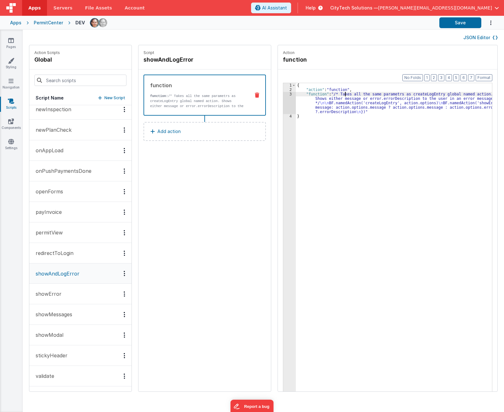
click at [340, 94] on div "{ "action" : "function" , "function" : "/* Takes all the same parametrs as crea…" at bounding box center [397, 251] width 202 height 336
click at [67, 298] on button "showError" at bounding box center [80, 293] width 102 height 21
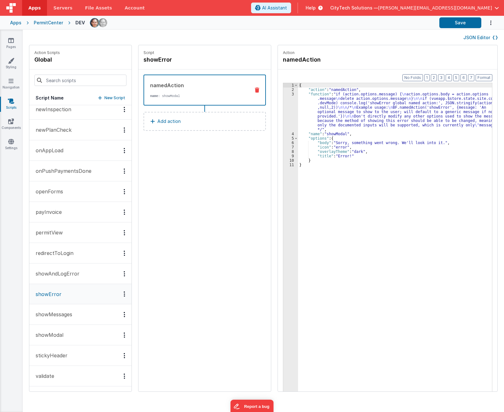
click at [64, 336] on button "showModal" at bounding box center [80, 334] width 102 height 21
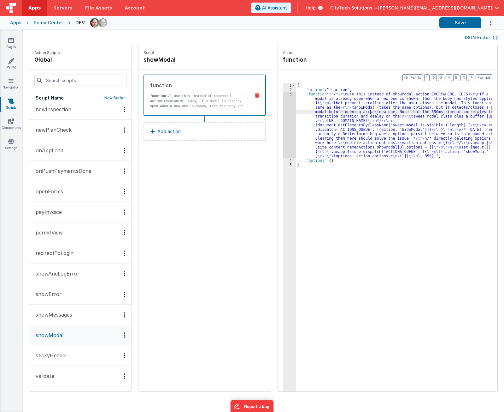
drag, startPoint x: 363, startPoint y: 113, endPoint x: 320, endPoint y: 119, distance: 43.7
click at [363, 113] on div "{ "action" : "function" , "function" : "/* \r\n Use this instead of showModal a…" at bounding box center [397, 251] width 202 height 336
click at [31, 10] on span "Apps" at bounding box center [34, 8] width 12 height 6
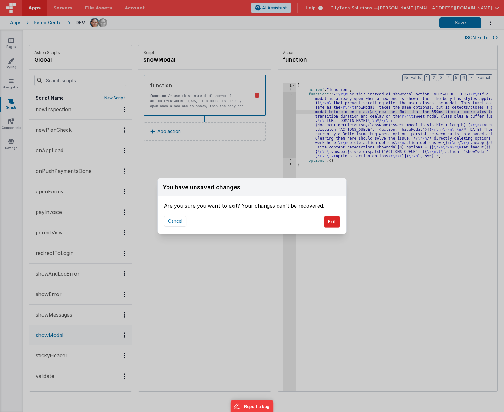
click at [334, 223] on button "Exit" at bounding box center [332, 222] width 16 height 12
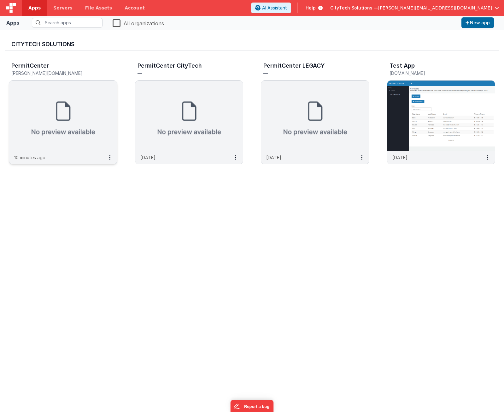
click at [69, 98] on img at bounding box center [63, 115] width 108 height 71
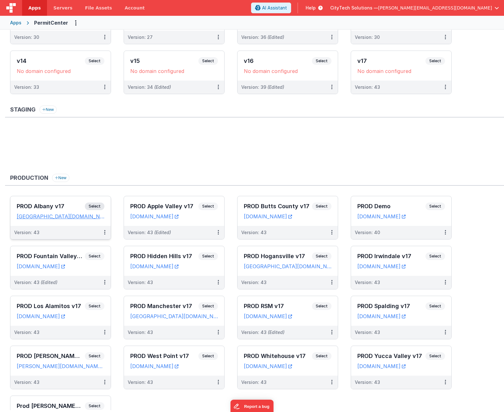
scroll to position [126, 0]
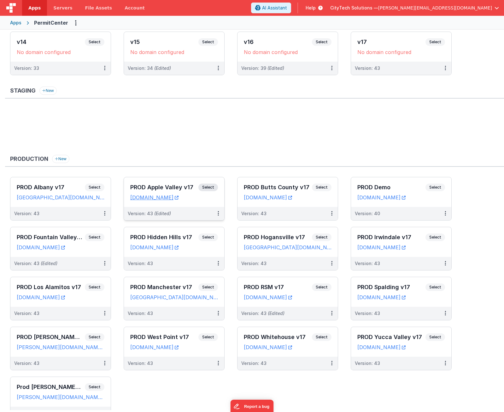
click at [211, 186] on span "Select" at bounding box center [209, 187] width 20 height 8
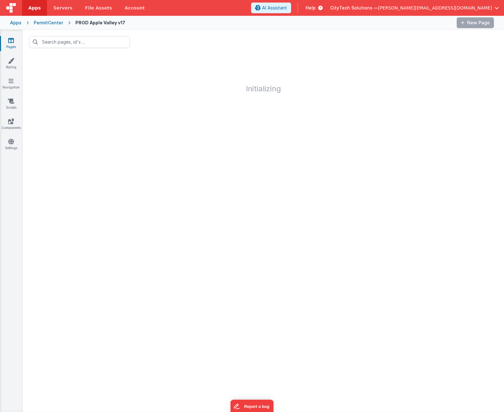
click at [229, 23] on div at bounding box center [291, 22] width 322 height 11
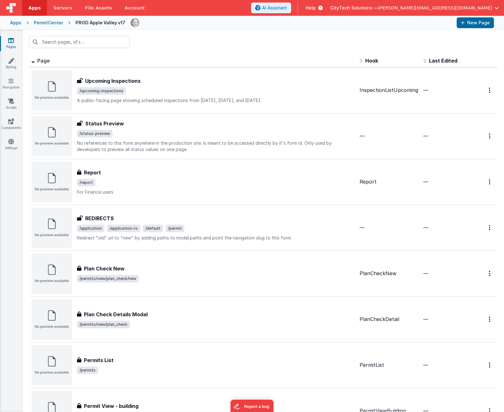
click at [12, 221] on div "Pages Styling Navigation Scripts Components Settings" at bounding box center [11, 221] width 23 height 382
click at [14, 143] on icon at bounding box center [11, 141] width 6 height 6
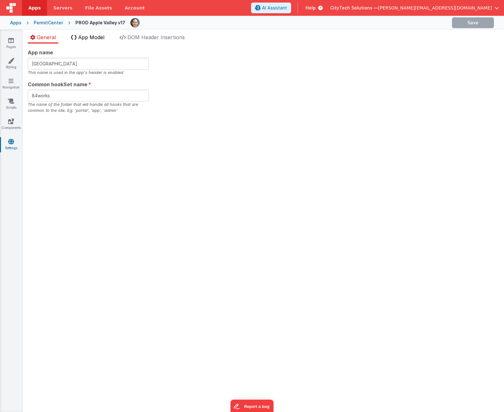
click at [98, 37] on span "App Model" at bounding box center [91, 37] width 26 height 6
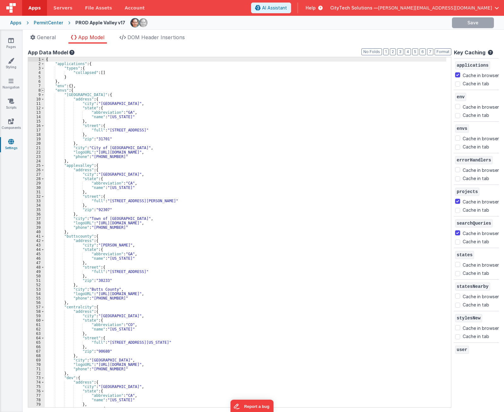
click at [43, 91] on span at bounding box center [42, 90] width 3 height 4
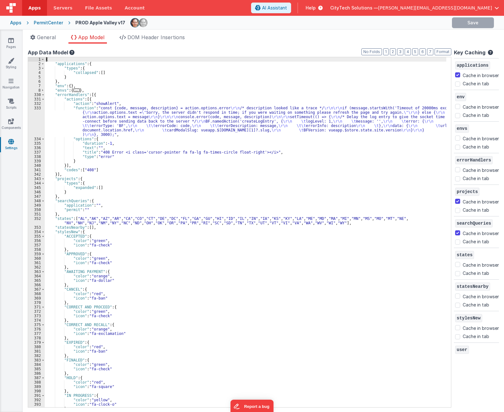
click at [105, 139] on div "{ "applications" : { "types" : { "collapsed" : [ ] } } , "env" : { } , "envs" :…" at bounding box center [246, 236] width 402 height 359
click at [121, 93] on div "{ "applications" : { "types" : { "collapsed" : [ ] } } , "env" : { } , "envs" :…" at bounding box center [246, 236] width 402 height 359
click at [120, 99] on div "{ "applications" : { "types" : { "collapsed" : [ ] } } , "env" : { } , "envs" :…" at bounding box center [246, 236] width 402 height 359
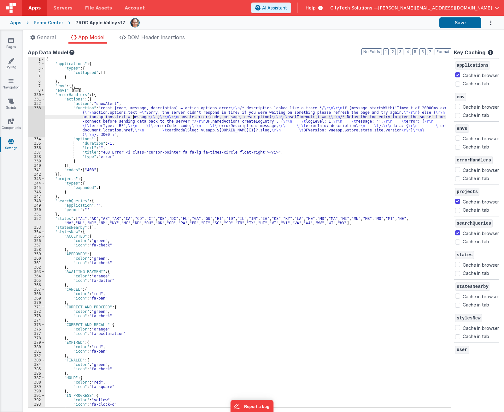
click at [134, 117] on div "{ "applications" : { "types" : { "collapsed" : [ ] } } , "env" : { } , "envs" :…" at bounding box center [246, 236] width 402 height 359
click at [140, 140] on div "{ "applications" : { "types" : { "collapsed" : [ ] } } , "env" : { } , "envs" :…" at bounding box center [246, 236] width 402 height 359
click at [91, 121] on div "{ "applications" : { "types" : { "collapsed" : [ ] } } , "env" : { } , "envs" :…" at bounding box center [246, 236] width 402 height 359
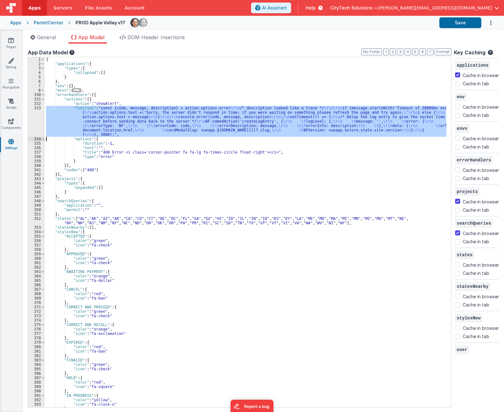
click at [35, 115] on div "333" at bounding box center [36, 121] width 17 height 31
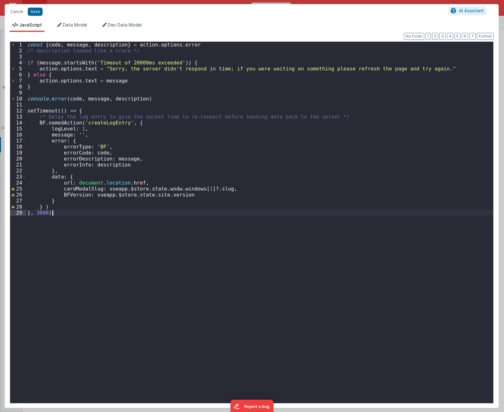
click at [133, 282] on div "const { code , message , description } = action . options . error /* descriptio…" at bounding box center [259, 228] width 467 height 372
click at [145, 230] on div "const { code , message , description } = action . options . error /* descriptio…" at bounding box center [259, 228] width 467 height 372
click at [142, 228] on div "const { code , message , description } = action . options . error /* descriptio…" at bounding box center [259, 228] width 467 height 372
click at [92, 110] on div "const { code , message , description } = action . options . error /* descriptio…" at bounding box center [259, 228] width 467 height 372
click at [43, 111] on div "const { code , message , description } = action . options . error /* descriptio…" at bounding box center [259, 228] width 467 height 372
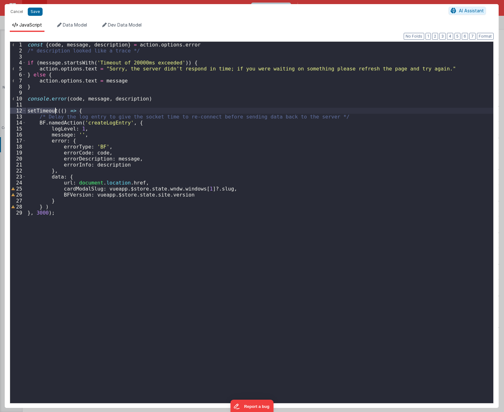
click at [43, 111] on div "const { code , message , description } = action . options . error /* descriptio…" at bounding box center [259, 228] width 467 height 372
click at [85, 111] on div "const { code , message , description } = action . options . error /* descriptio…" at bounding box center [259, 228] width 467 height 372
click at [140, 124] on div "const { code , message , description } = action . options . error /* descriptio…" at bounding box center [259, 228] width 467 height 372
click at [103, 109] on div "const { code , message , description } = action . options . error /* descriptio…" at bounding box center [259, 228] width 467 height 372
click at [222, 300] on div "const { code , message , description } = action . options . error /* descriptio…" at bounding box center [259, 228] width 467 height 372
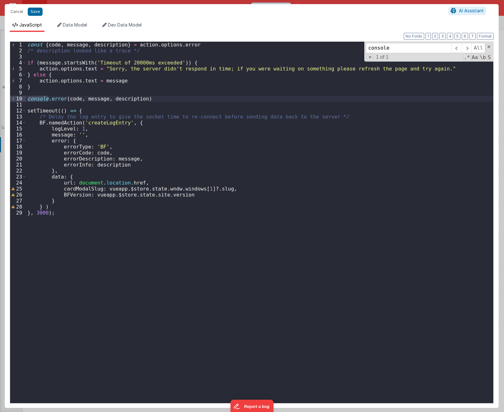
type input "console"
click at [122, 230] on div "const { code , message , description } = action . options . error /* descriptio…" at bounding box center [259, 228] width 467 height 372
click at [125, 284] on div "const { code , message , description } = action . options . error /* descriptio…" at bounding box center [259, 228] width 467 height 372
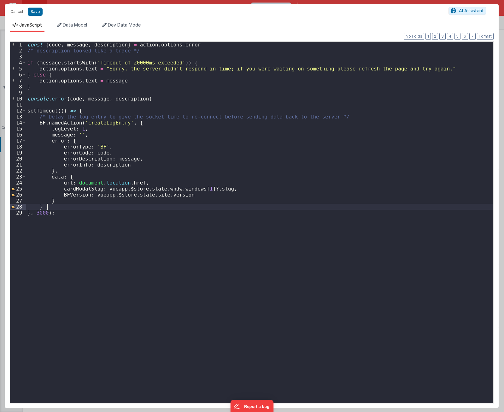
drag, startPoint x: 122, startPoint y: 204, endPoint x: 126, endPoint y: 157, distance: 46.6
click at [123, 192] on div "const { code , message , description } = action . options . error /* descriptio…" at bounding box center [259, 228] width 467 height 372
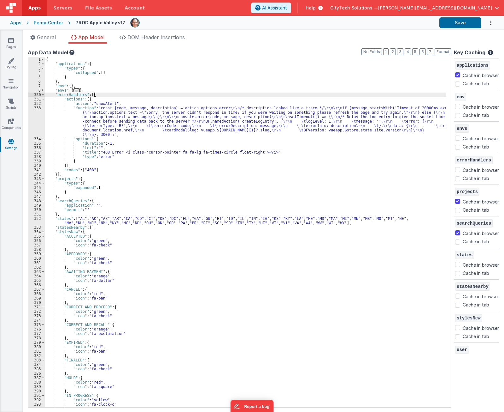
click at [121, 96] on div "{ "applications" : { "types" : { "collapsed" : [ ] } } , "env" : { } , "envs" :…" at bounding box center [246, 236] width 402 height 359
click at [120, 100] on div "{ "applications" : { "types" : { "collapsed" : [ ] } } , "env" : { } , "envs" :…" at bounding box center [246, 236] width 402 height 359
click at [112, 98] on div "{ "applications" : { "types" : { "collapsed" : [ ] } } , "env" : { } , "envs" :…" at bounding box center [246, 236] width 402 height 359
